Goal: Transaction & Acquisition: Book appointment/travel/reservation

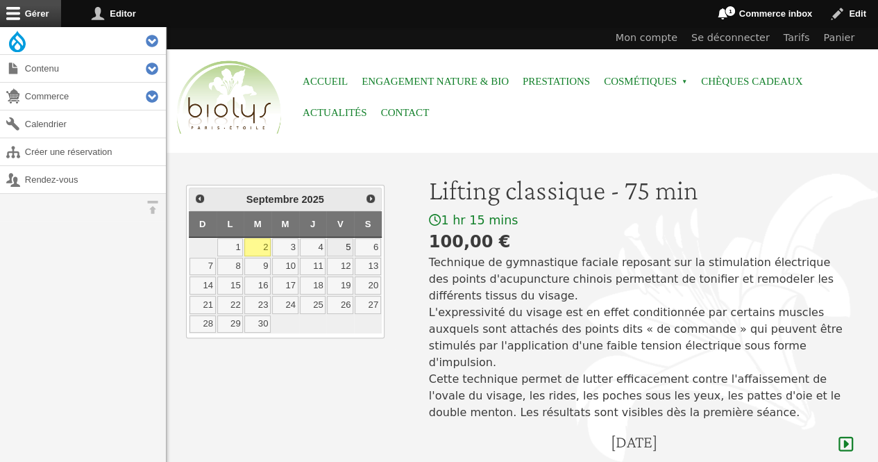
click at [337, 245] on link "5" at bounding box center [340, 247] width 26 height 18
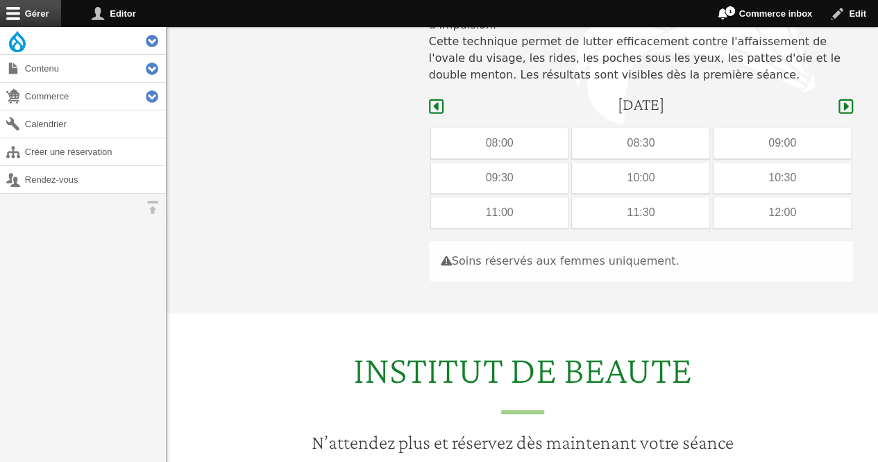
scroll to position [415, 0]
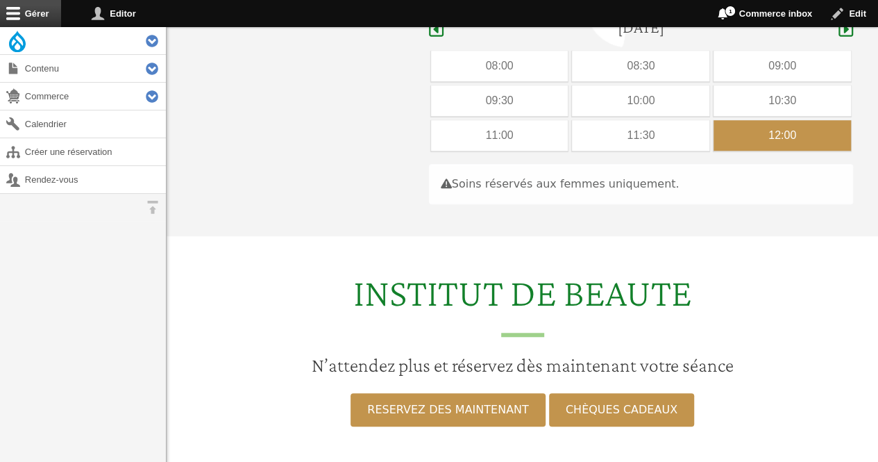
click at [765, 124] on div "12:00" at bounding box center [782, 135] width 137 height 31
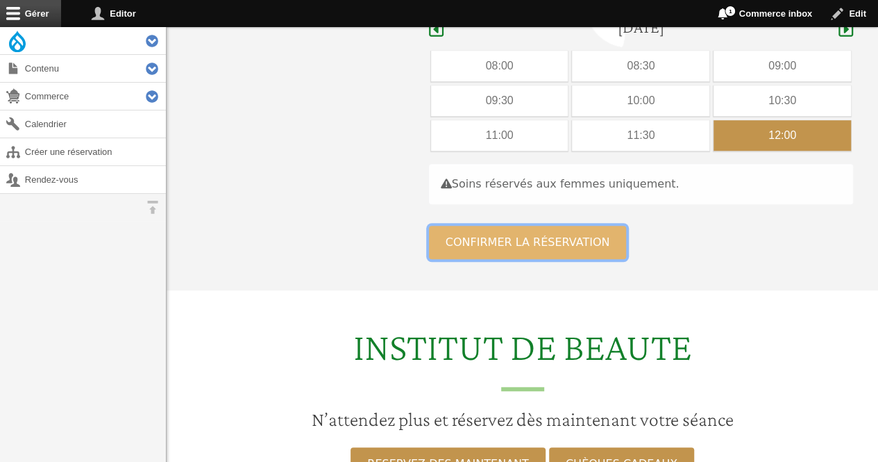
click at [569, 226] on button "Confirmer la réservation" at bounding box center [528, 242] width 198 height 33
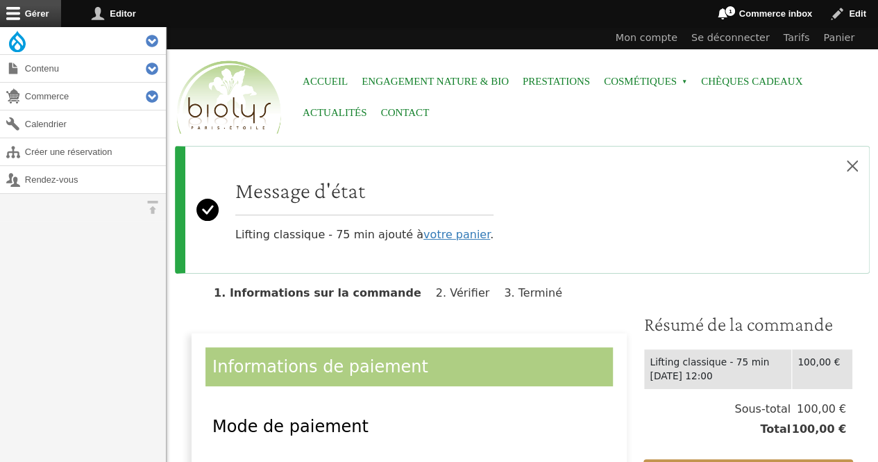
scroll to position [424, 0]
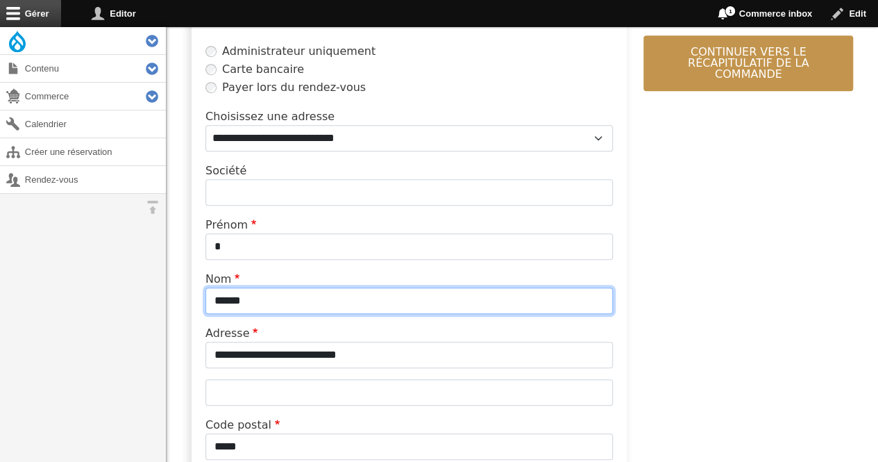
click at [365, 302] on input "******" at bounding box center [410, 300] width 408 height 26
type input "*"
type input "*******"
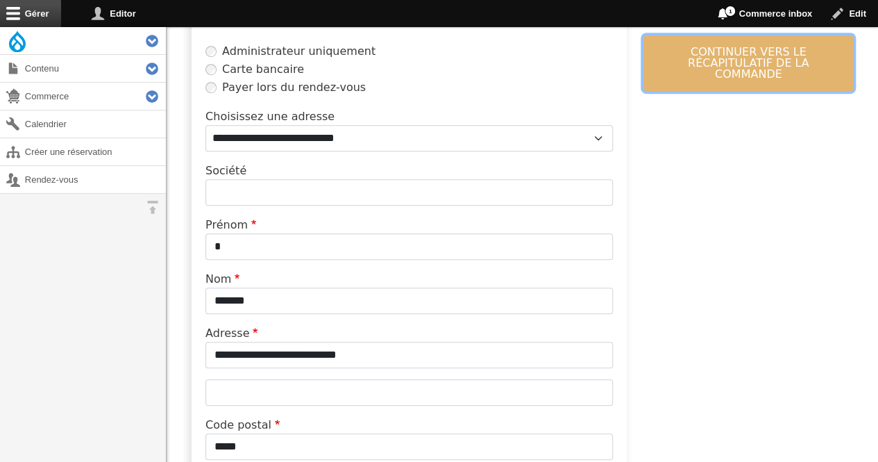
click at [734, 58] on button "Continuer vers le récapitulatif de la commande" at bounding box center [749, 63] width 210 height 56
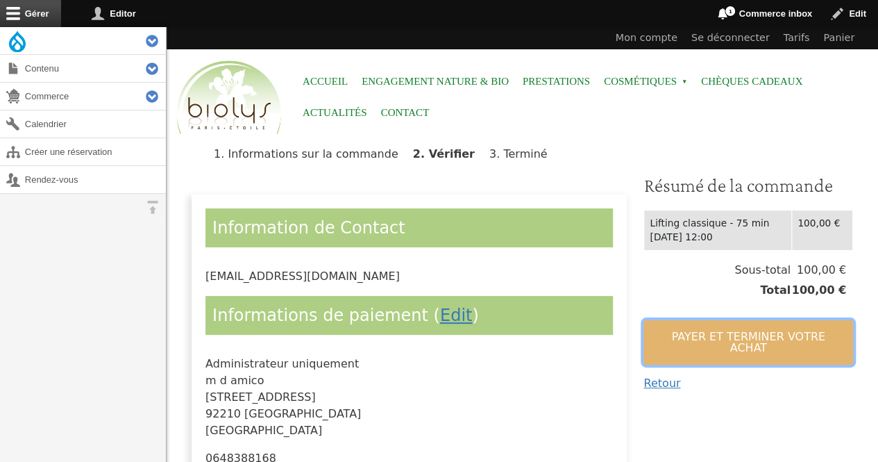
click at [696, 326] on button "Payer et terminer votre achat" at bounding box center [749, 342] width 210 height 44
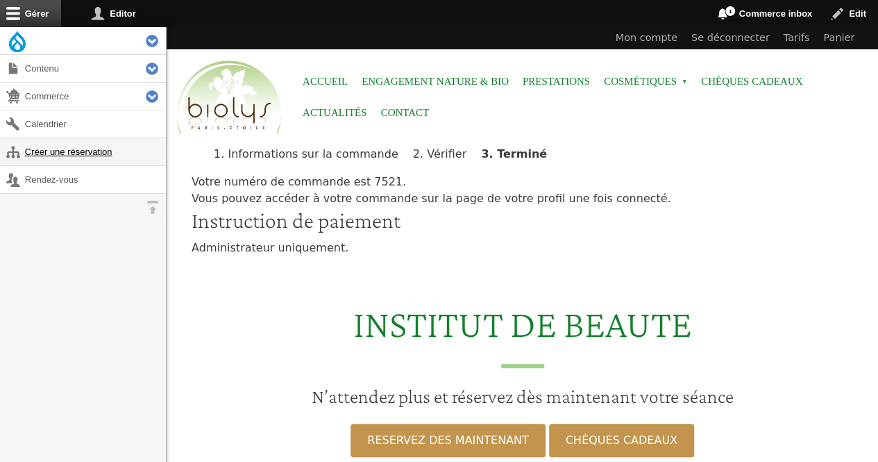
click at [72, 159] on link "Créer une réservation" at bounding box center [83, 151] width 166 height 27
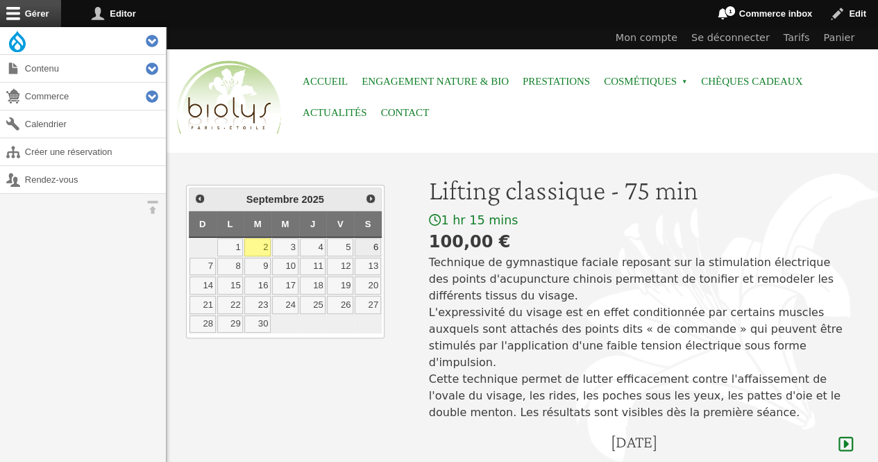
click at [374, 248] on link "6" at bounding box center [368, 247] width 26 height 18
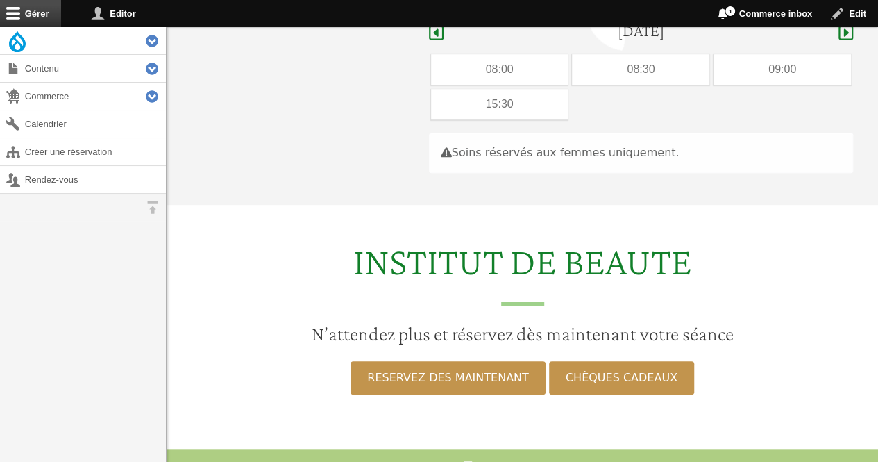
scroll to position [415, 0]
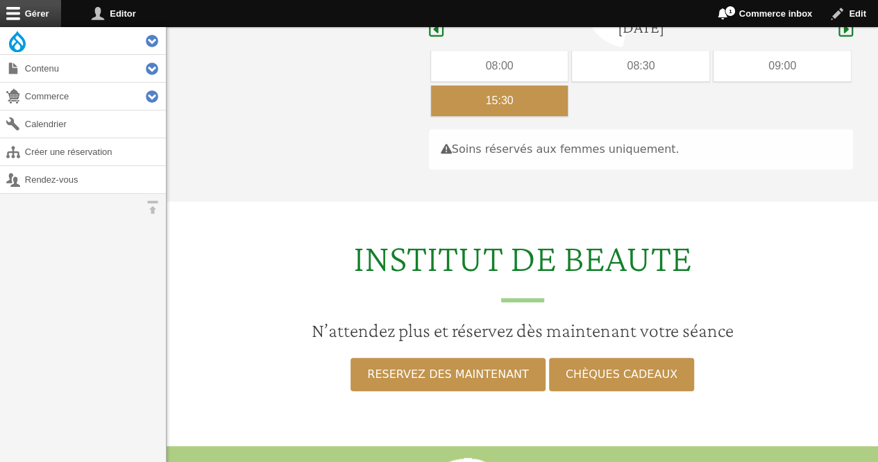
click at [517, 87] on div "15:30" at bounding box center [499, 100] width 137 height 31
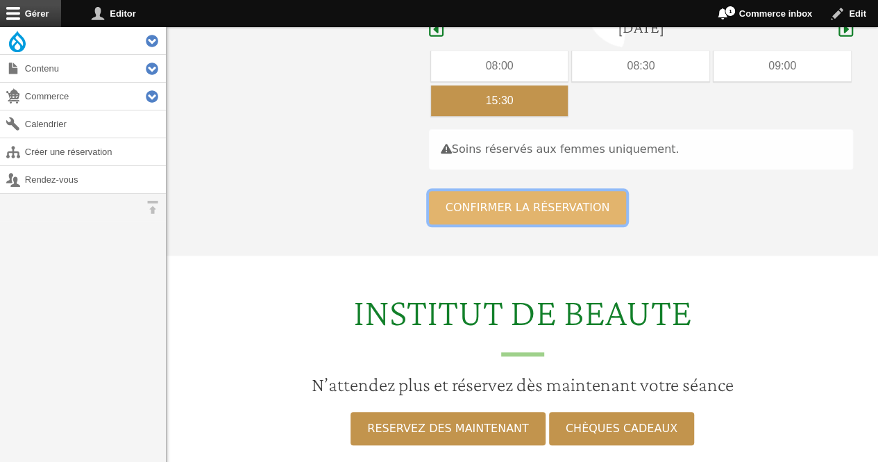
click at [520, 191] on button "Confirmer la réservation" at bounding box center [528, 207] width 198 height 33
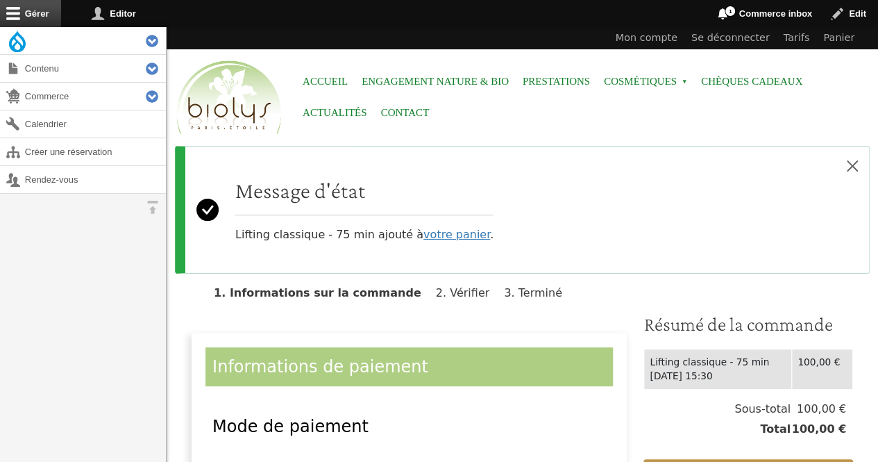
scroll to position [142, 0]
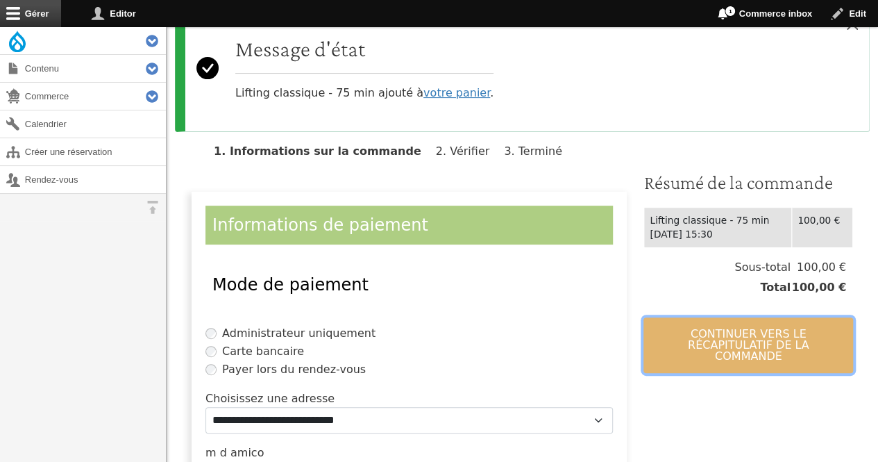
click at [754, 330] on button "Continuer vers le récapitulatif de la commande" at bounding box center [749, 345] width 210 height 56
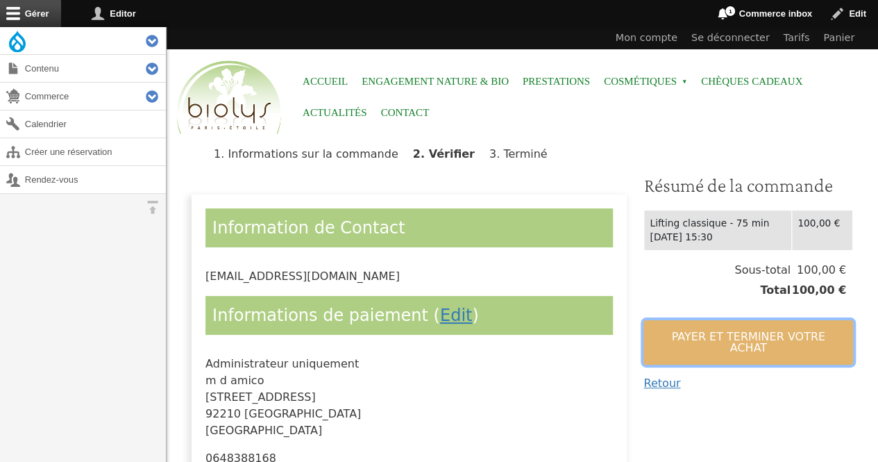
click at [754, 330] on button "Payer et terminer votre achat" at bounding box center [749, 342] width 210 height 44
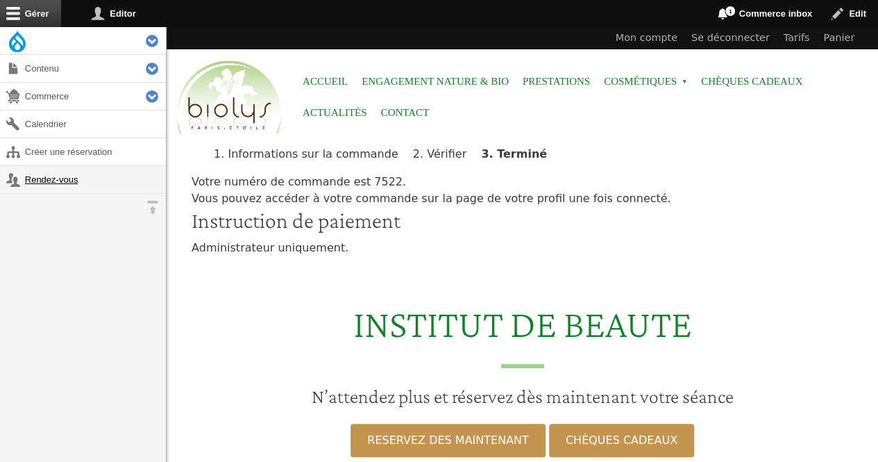
click at [69, 174] on link "Rendez-vous" at bounding box center [83, 179] width 166 height 27
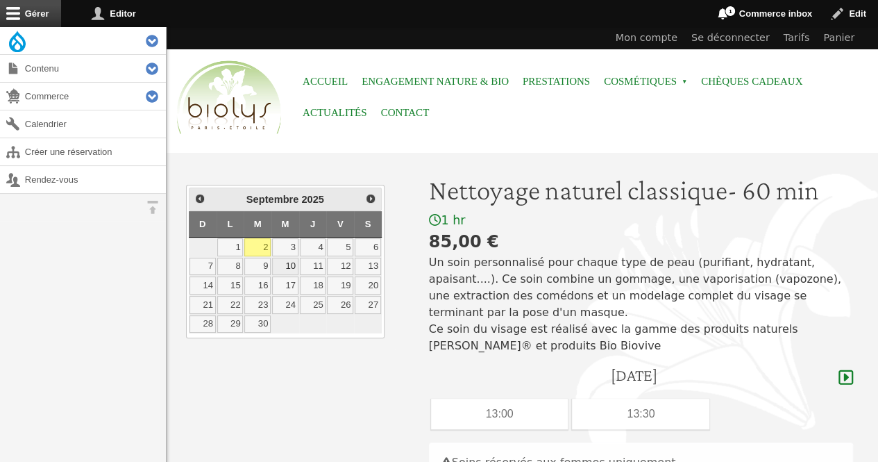
click at [285, 267] on link "10" at bounding box center [285, 267] width 26 height 18
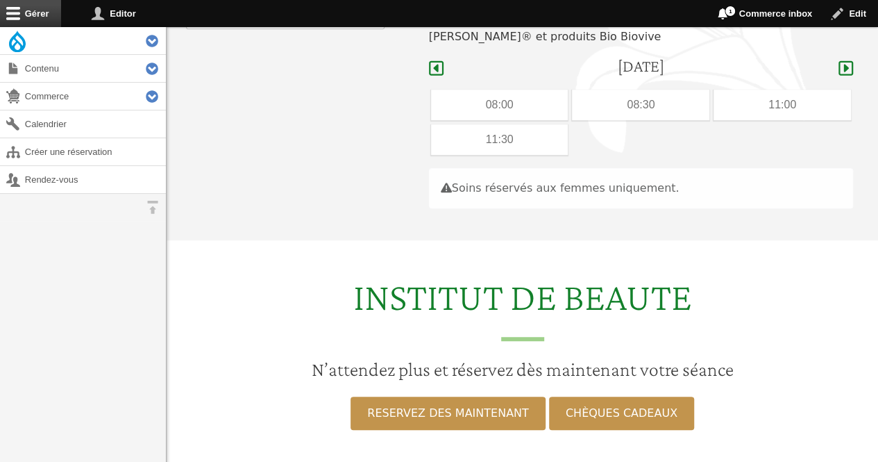
scroll to position [348, 0]
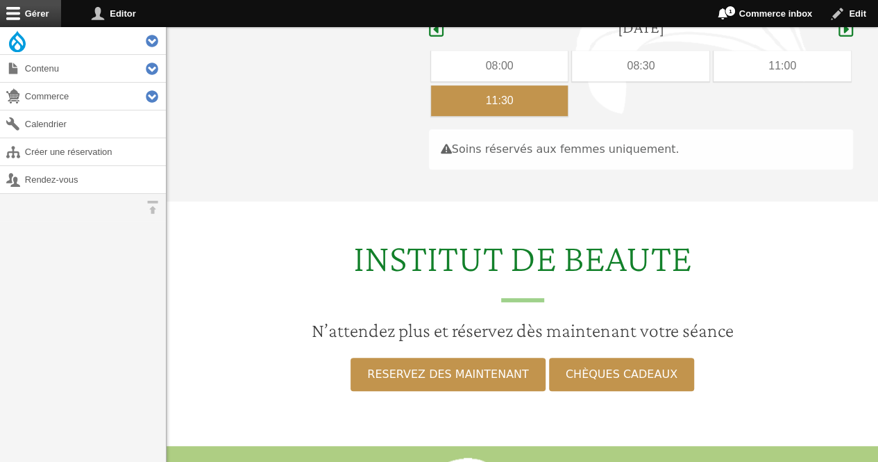
click at [467, 85] on div "11:30" at bounding box center [499, 100] width 137 height 31
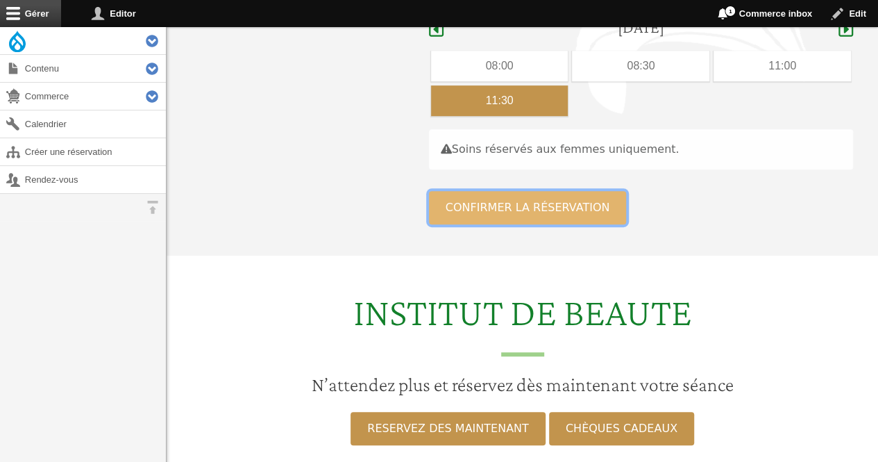
click at [551, 191] on button "Confirmer la réservation" at bounding box center [528, 207] width 198 height 33
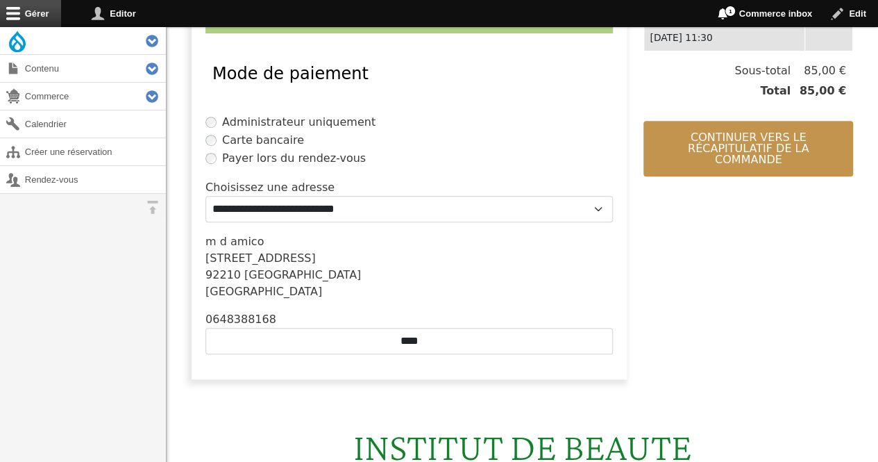
scroll to position [365, 0]
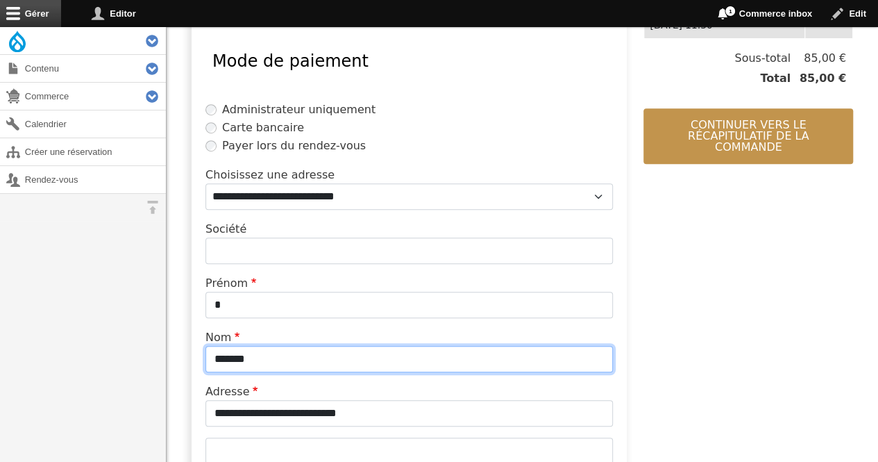
click at [279, 362] on input "*******" at bounding box center [410, 359] width 408 height 26
type input "*"
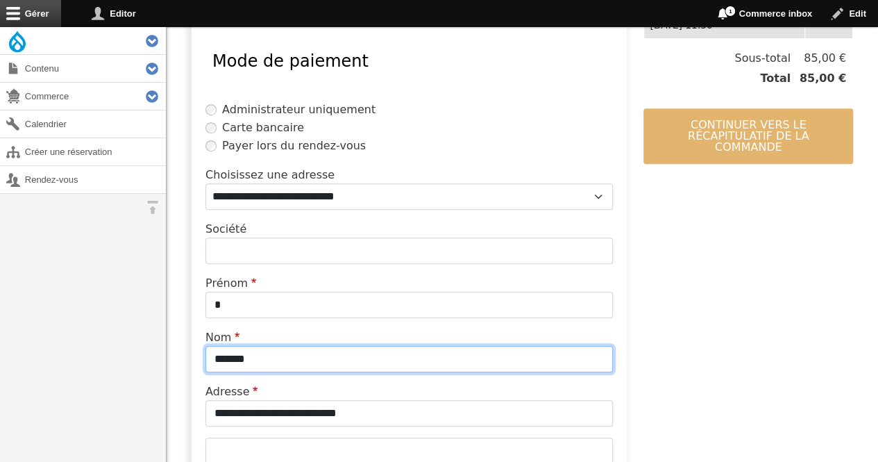
type input "*******"
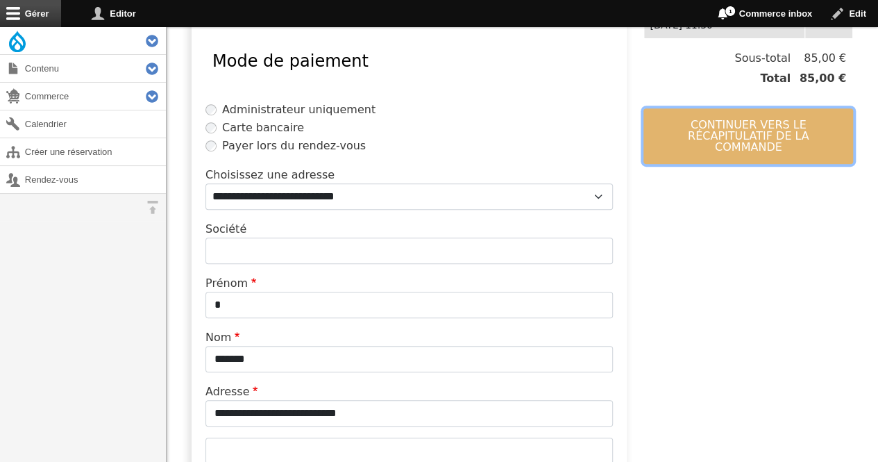
click at [773, 119] on button "Continuer vers le récapitulatif de la commande" at bounding box center [749, 136] width 210 height 56
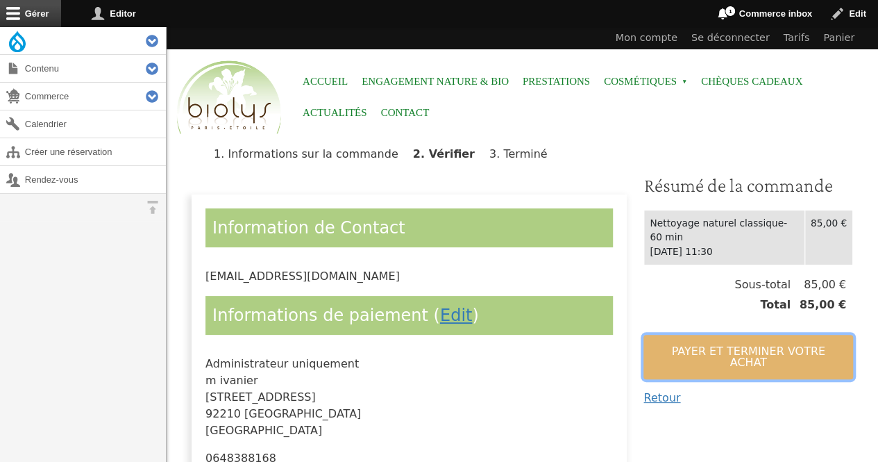
click at [708, 347] on button "Payer et terminer votre achat" at bounding box center [749, 357] width 210 height 44
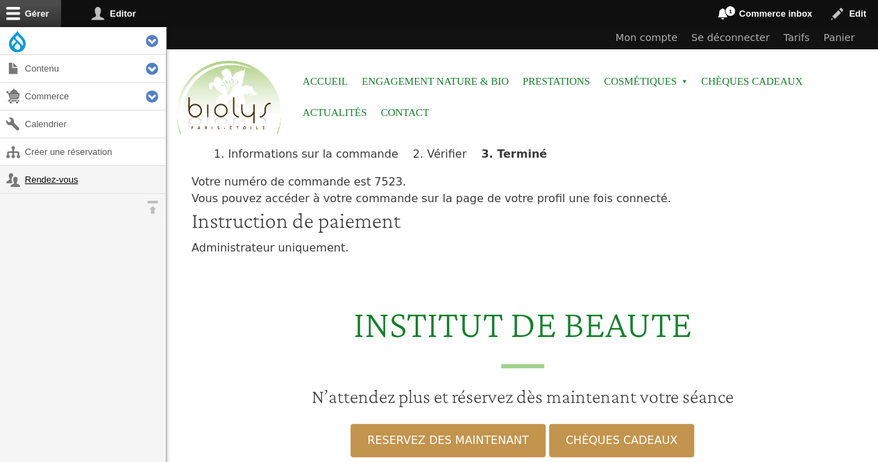
click at [65, 177] on link "Rendez-vous" at bounding box center [83, 179] width 166 height 27
